Goal: Information Seeking & Learning: Learn about a topic

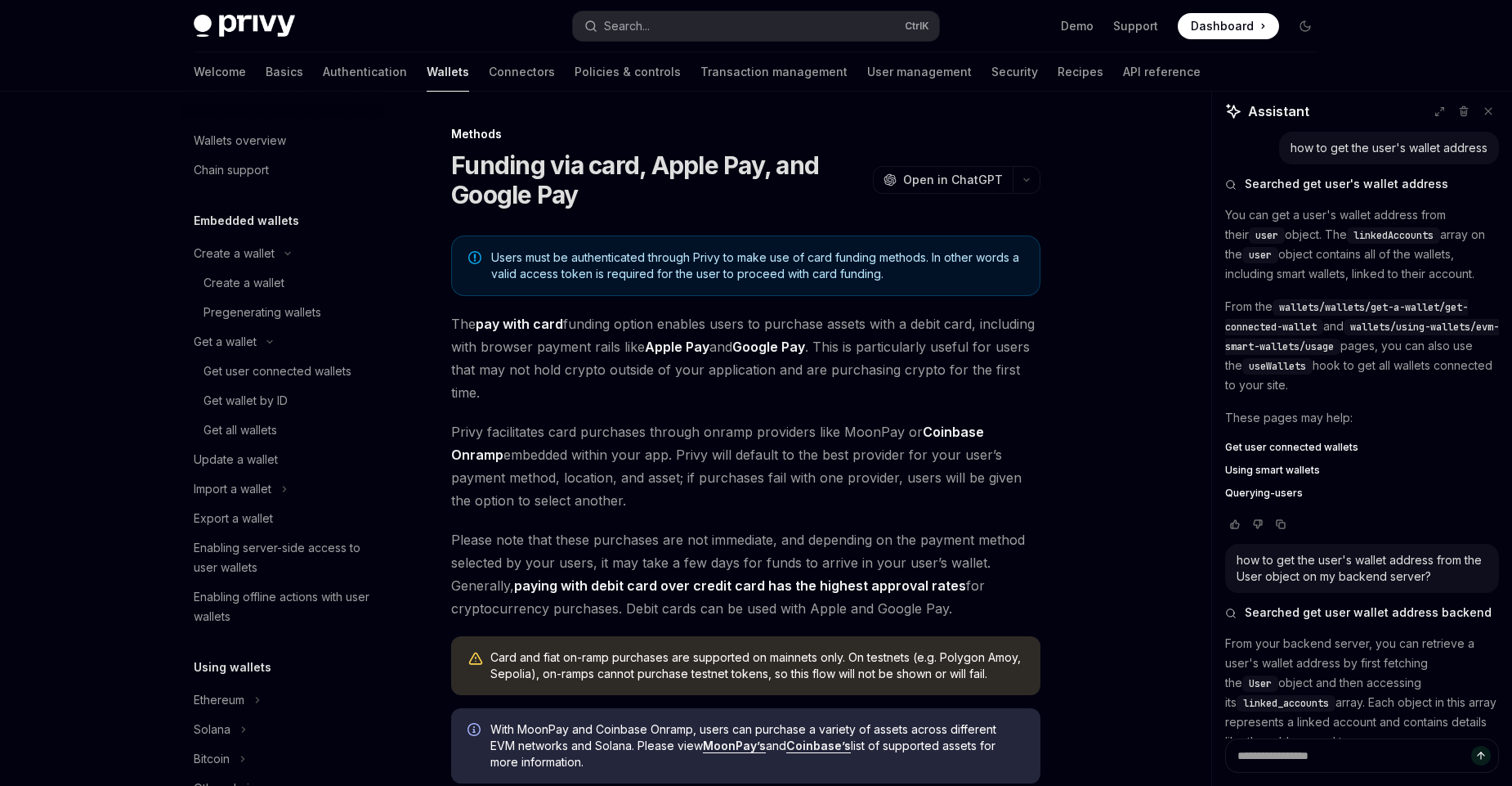
scroll to position [300, 0]
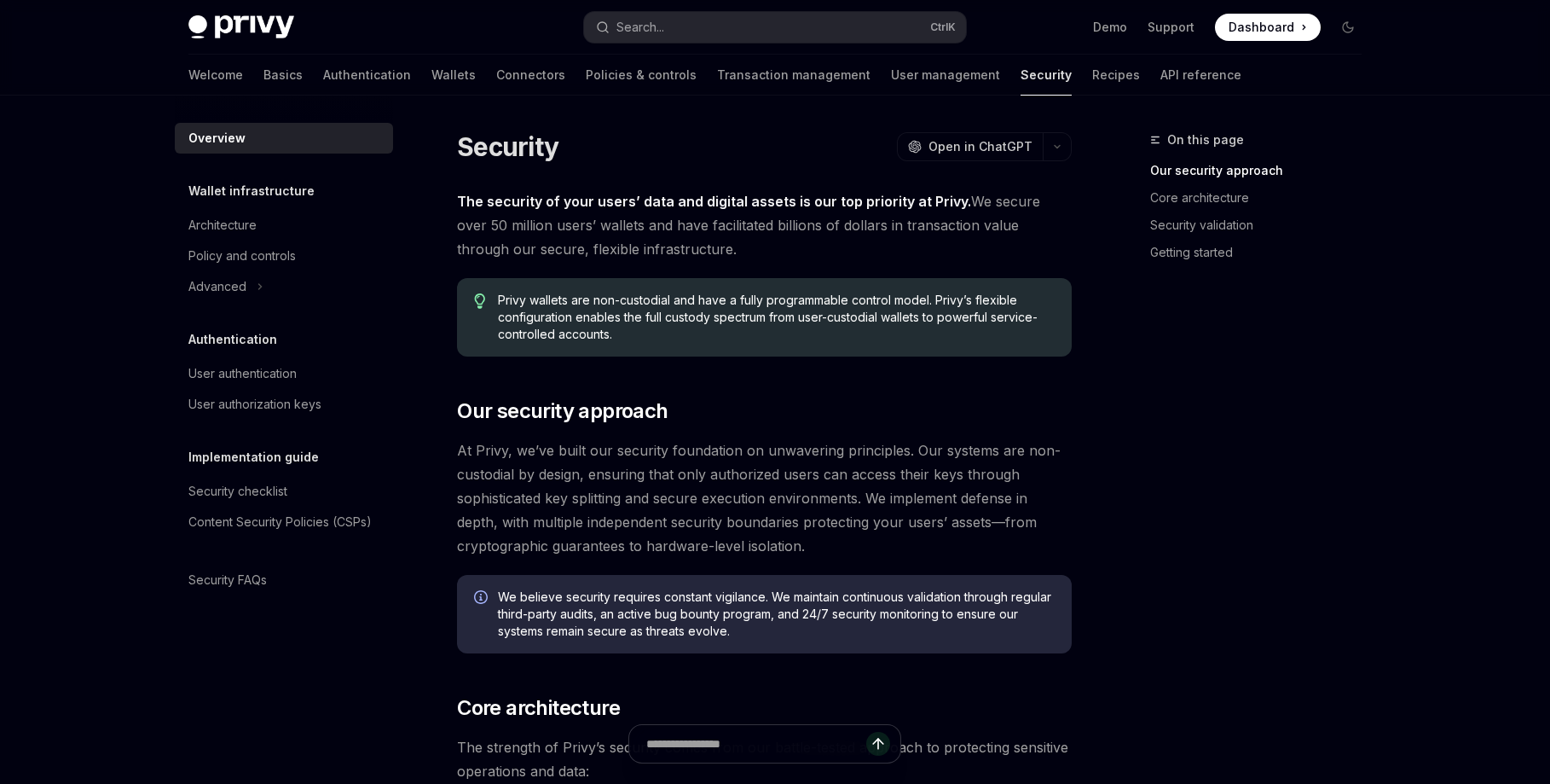
type textarea "*"
